Goal: Task Accomplishment & Management: Use online tool/utility

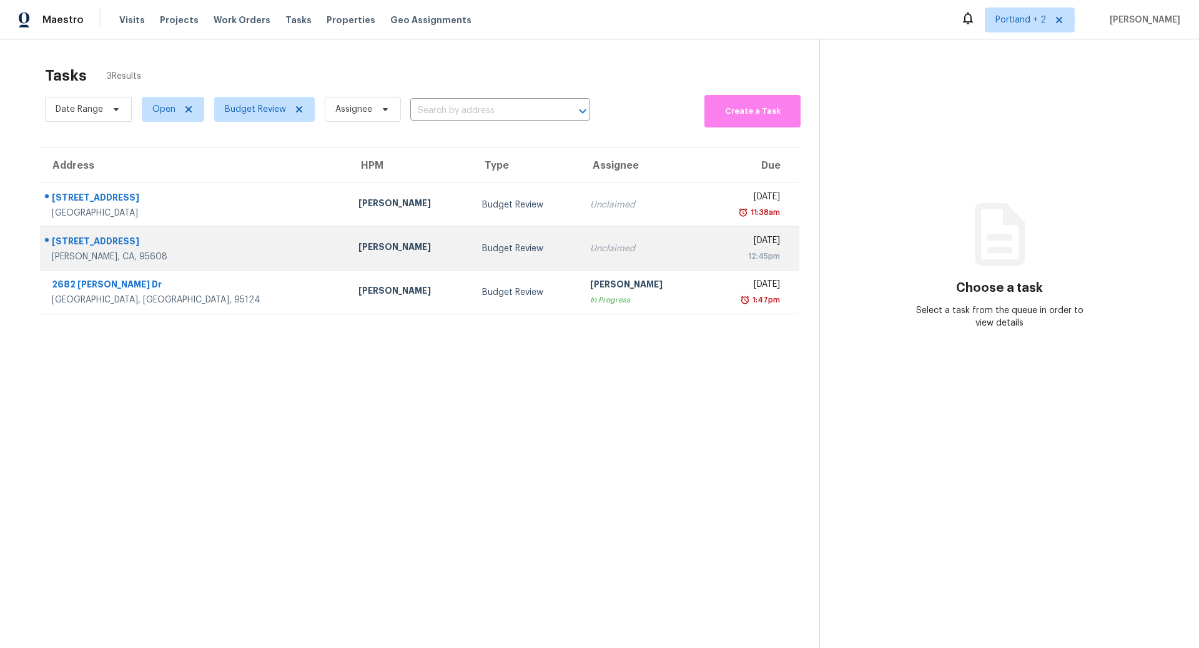
click at [189, 247] on div "[STREET_ADDRESS]" at bounding box center [195, 243] width 287 height 16
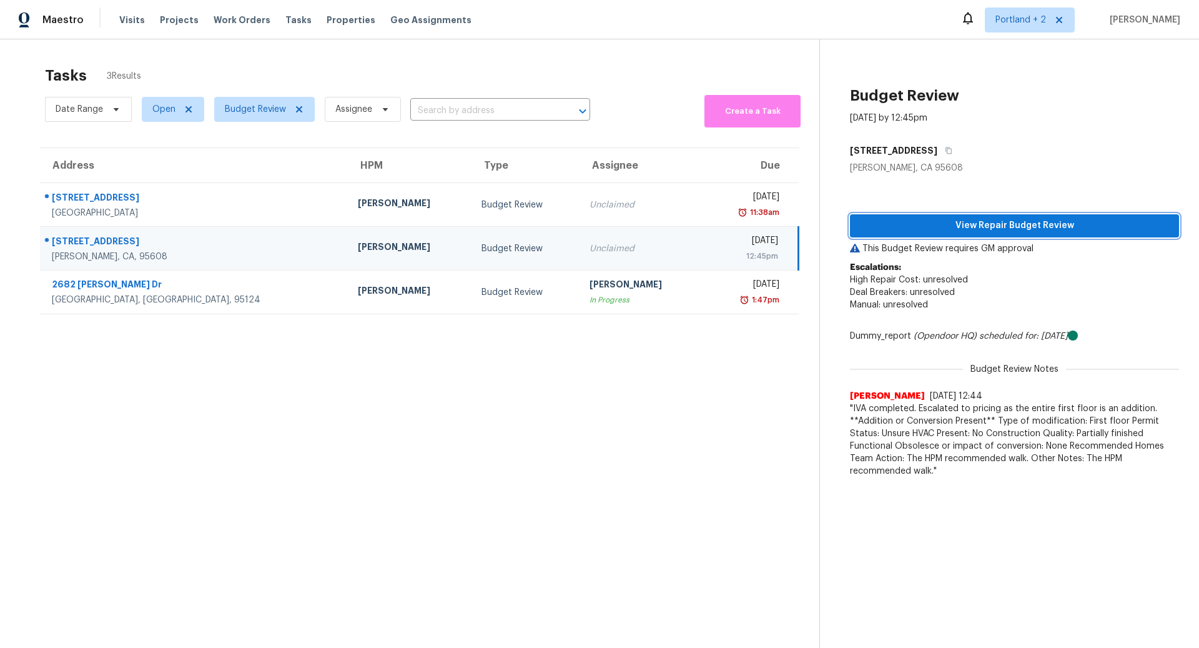
click at [991, 228] on span "View Repair Budget Review" at bounding box center [1014, 226] width 309 height 16
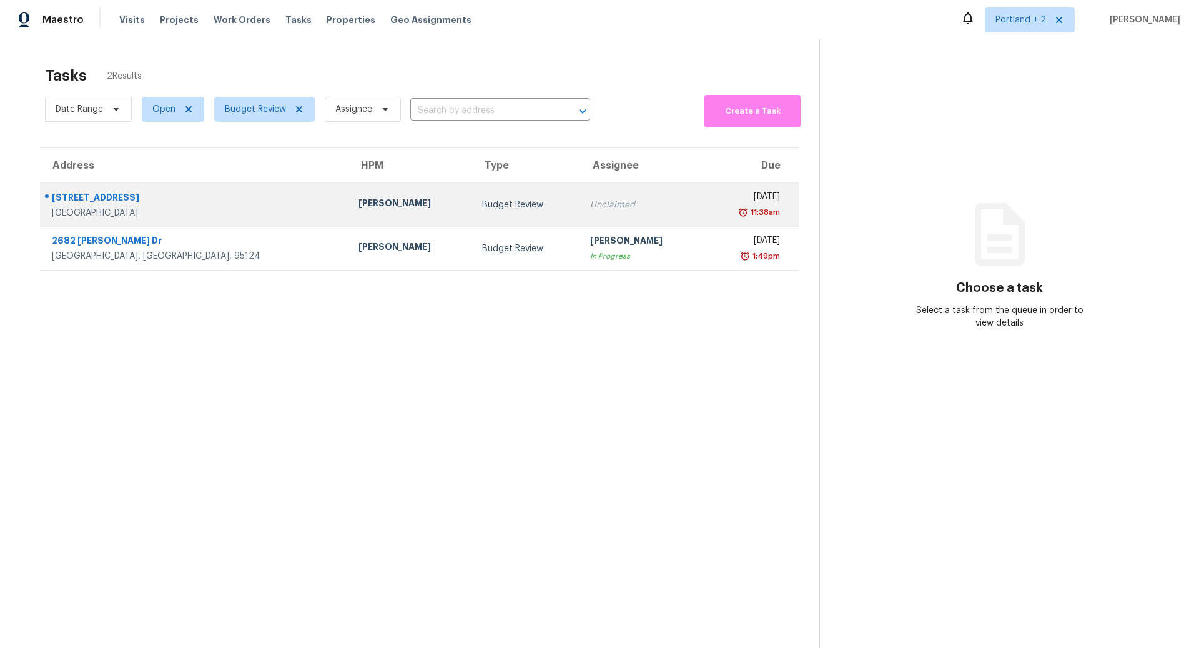
click at [207, 204] on div "[STREET_ADDRESS]" at bounding box center [195, 199] width 287 height 16
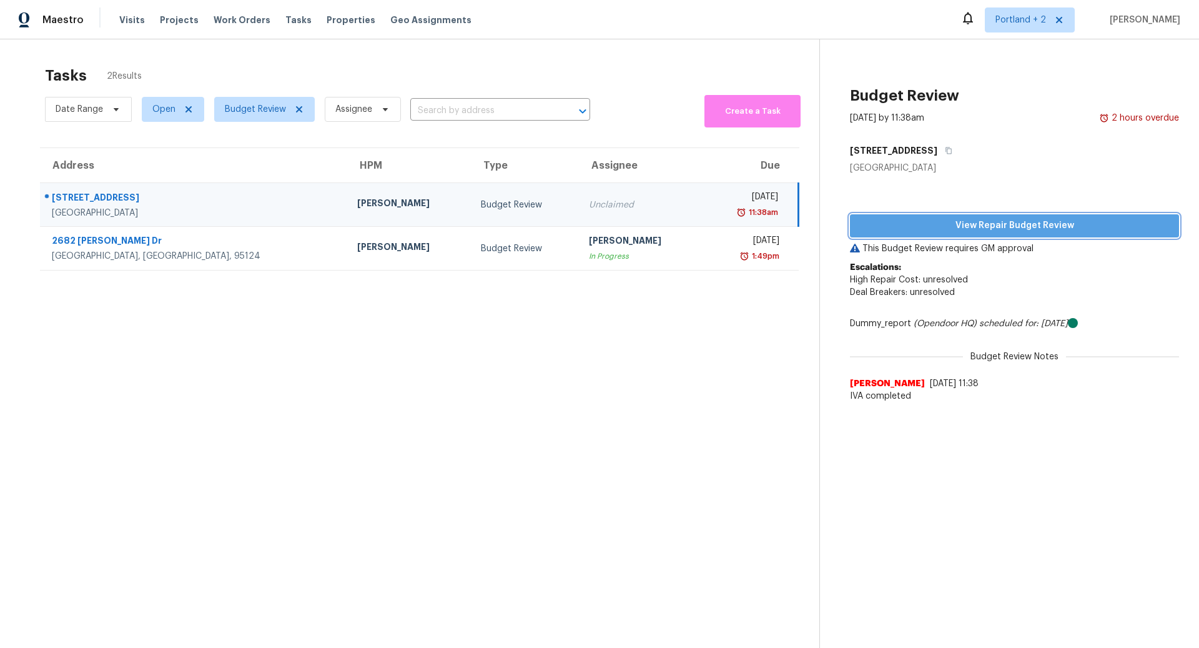
click at [1004, 222] on span "View Repair Budget Review" at bounding box center [1014, 226] width 309 height 16
